Goal: Transaction & Acquisition: Purchase product/service

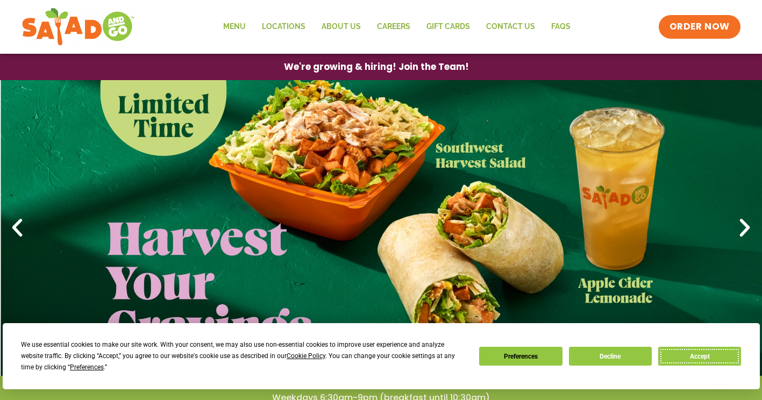
click at [702, 355] on button "Accept" at bounding box center [699, 356] width 83 height 19
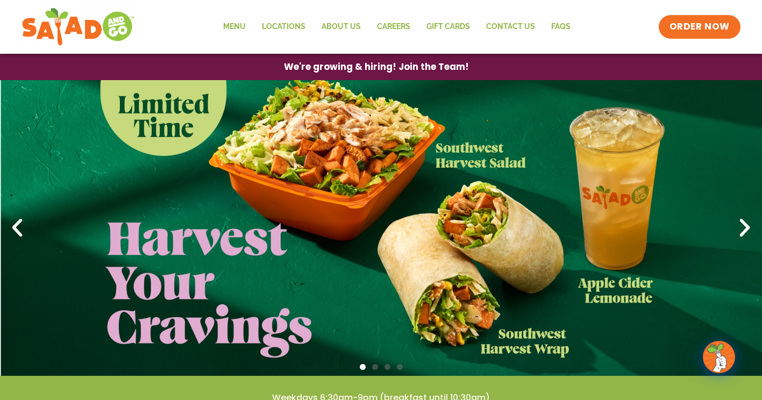
click at [746, 230] on icon "Next slide" at bounding box center [745, 228] width 24 height 24
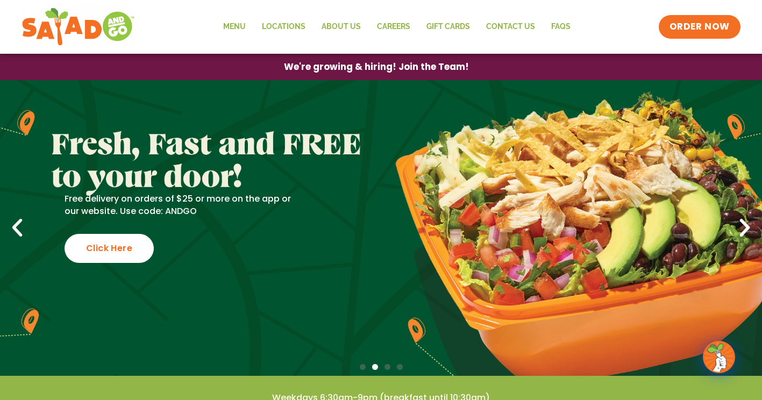
click at [19, 224] on icon "Previous slide" at bounding box center [17, 228] width 24 height 24
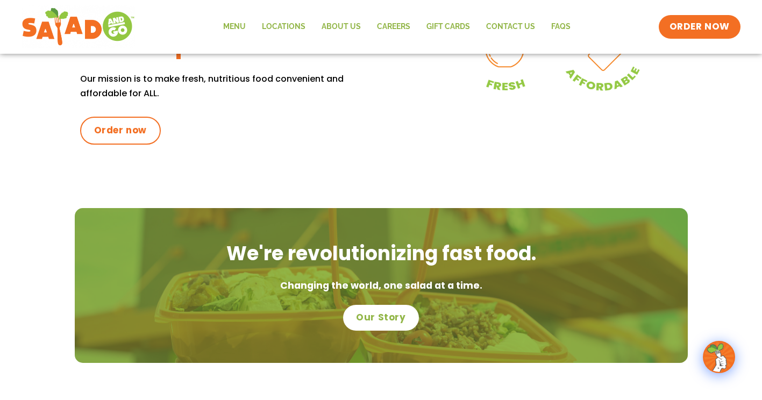
scroll to position [753, 0]
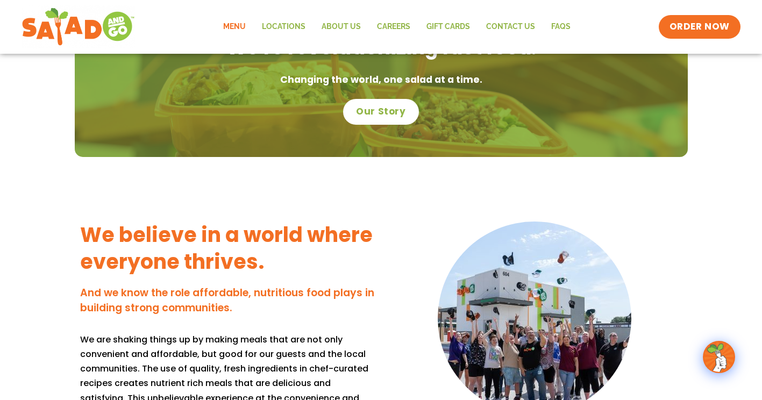
click at [241, 24] on link "Menu" at bounding box center [234, 27] width 39 height 25
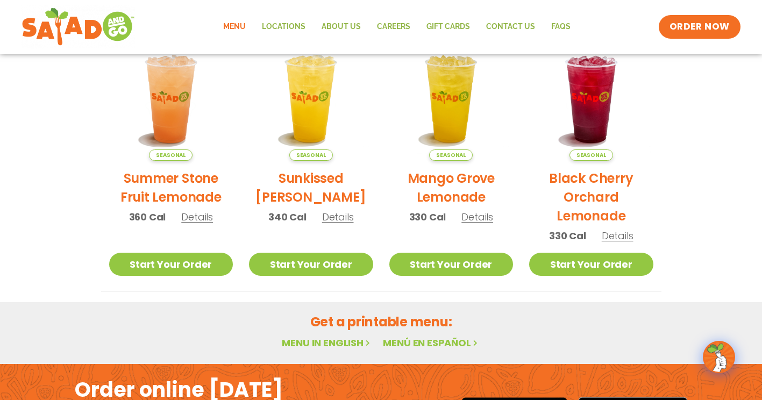
scroll to position [215, 0]
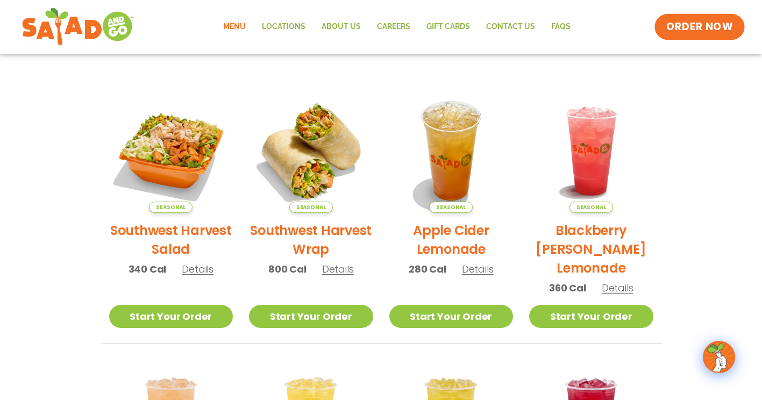
click at [722, 21] on span "ORDER NOW" at bounding box center [699, 27] width 67 height 14
